Goal: Transaction & Acquisition: Purchase product/service

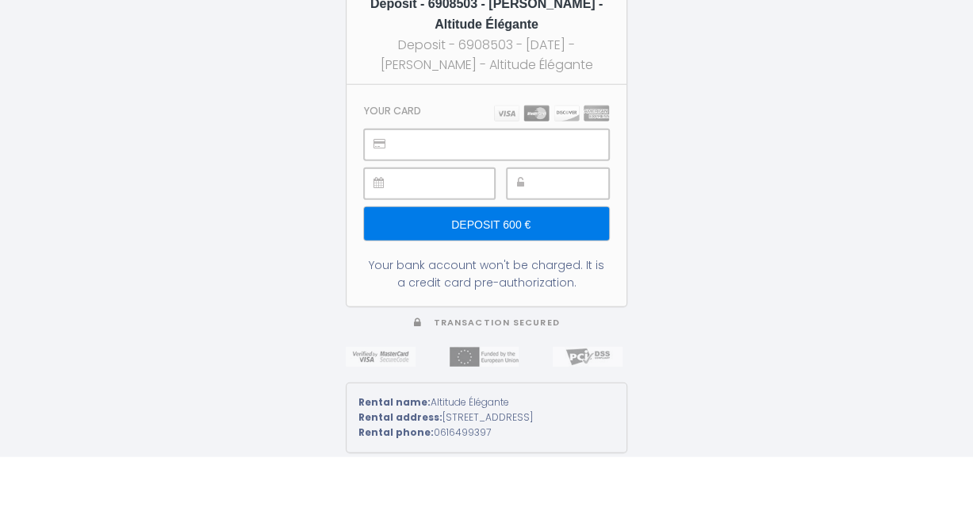
click at [473, 314] on input "Deposit 600 €" at bounding box center [486, 297] width 245 height 33
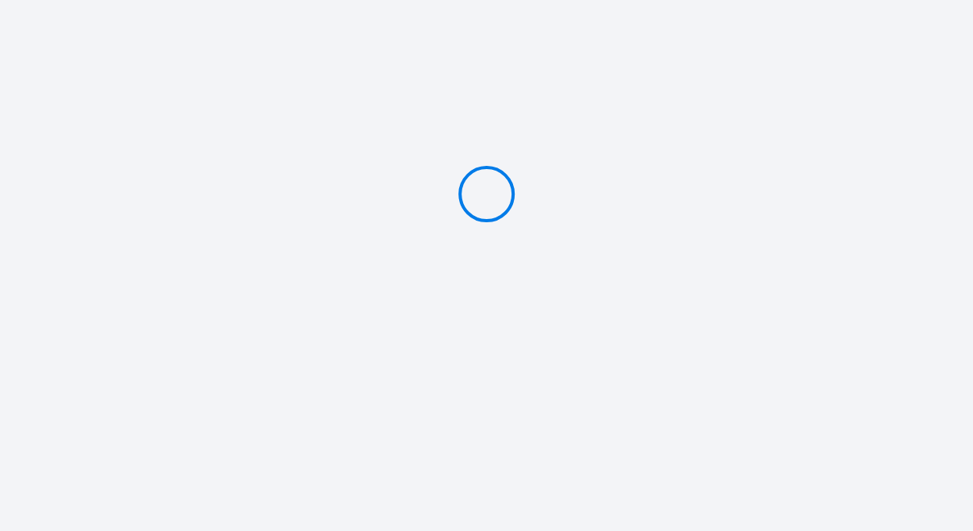
click at [7, 282] on div at bounding box center [486, 194] width 973 height 388
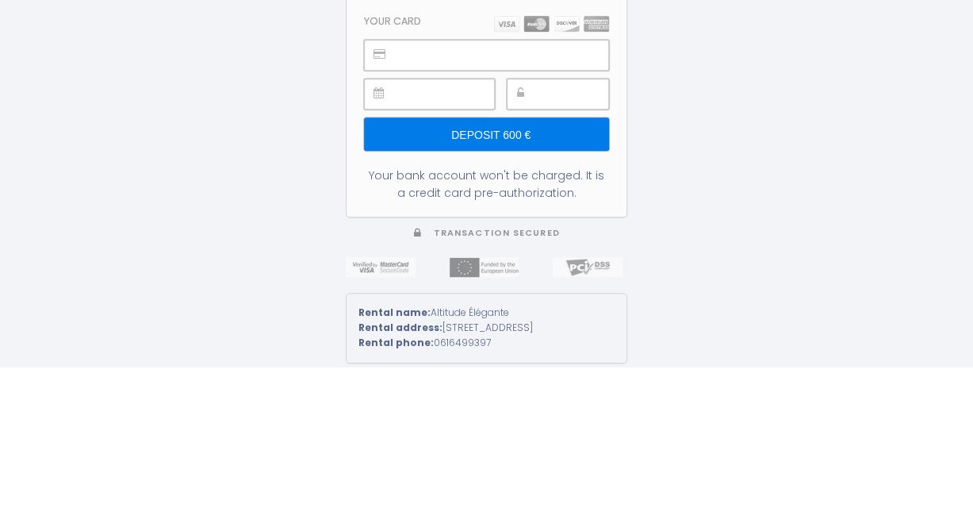
click at [466, 314] on input "Deposit 600 €" at bounding box center [486, 297] width 245 height 33
